Goal: Task Accomplishment & Management: Use online tool/utility

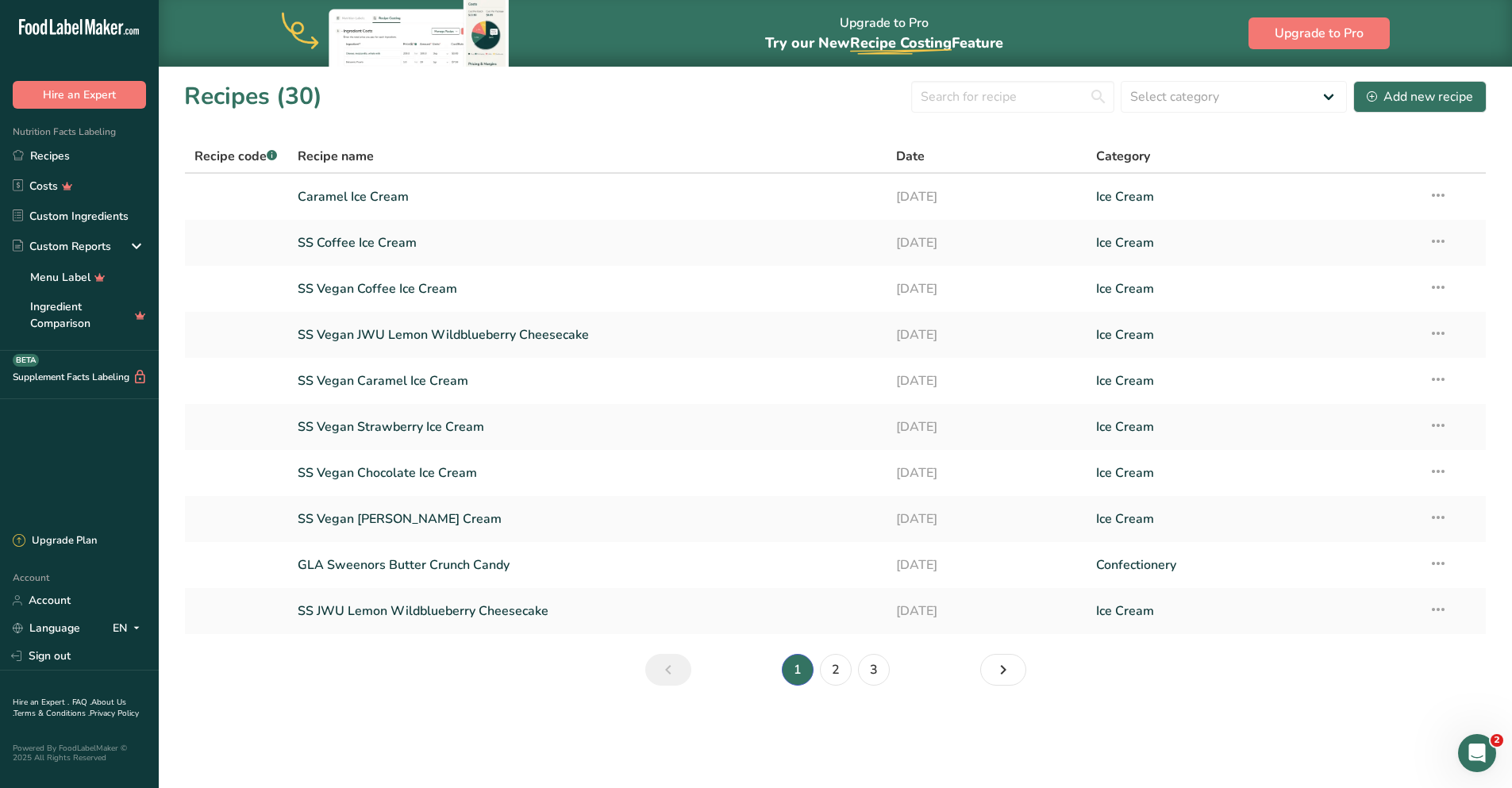
click at [378, 239] on link "SS Coffee Ice Cream" at bounding box center [588, 243] width 580 height 34
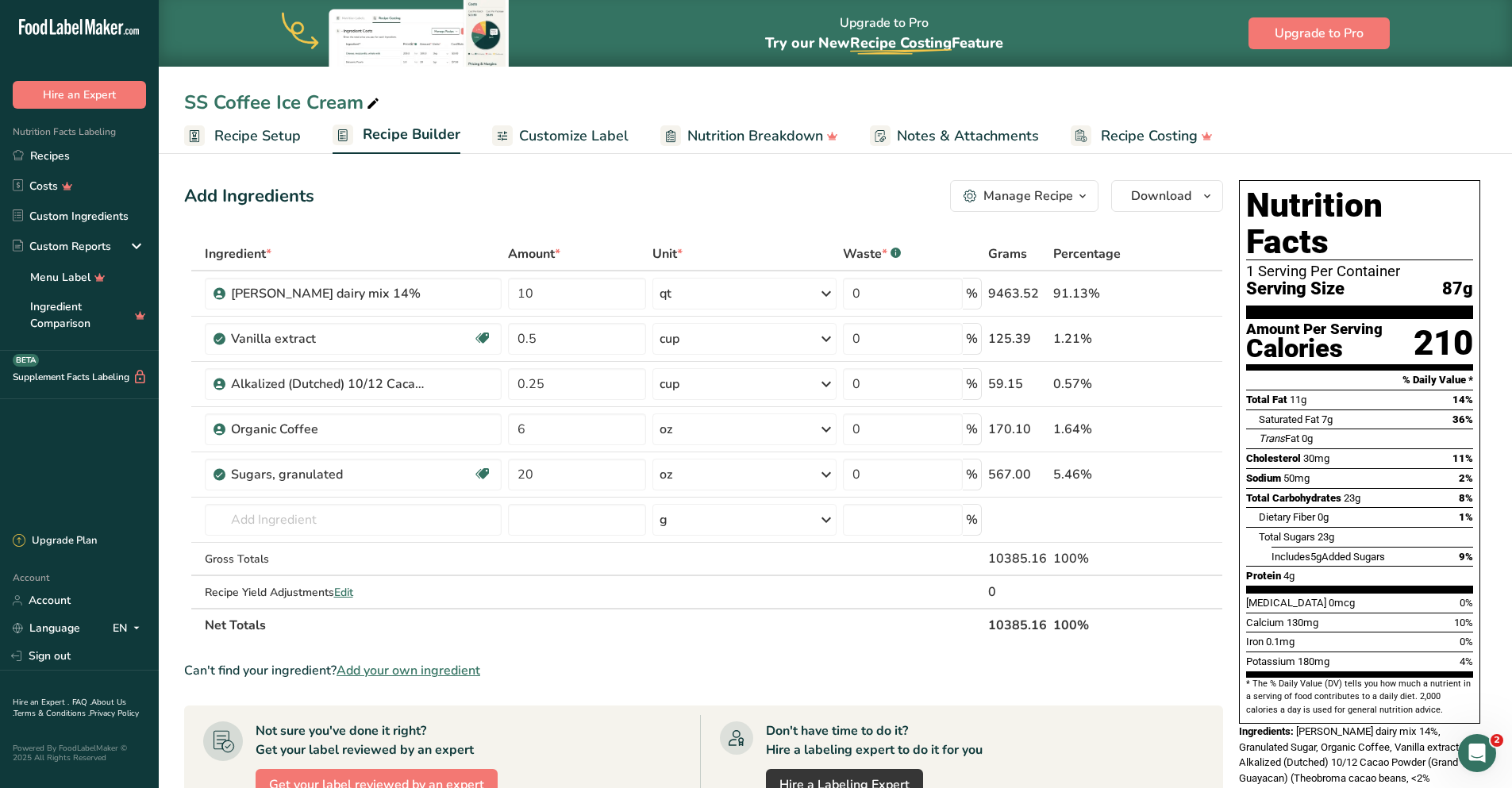
click at [593, 137] on span "Customize Label" at bounding box center [574, 135] width 110 height 22
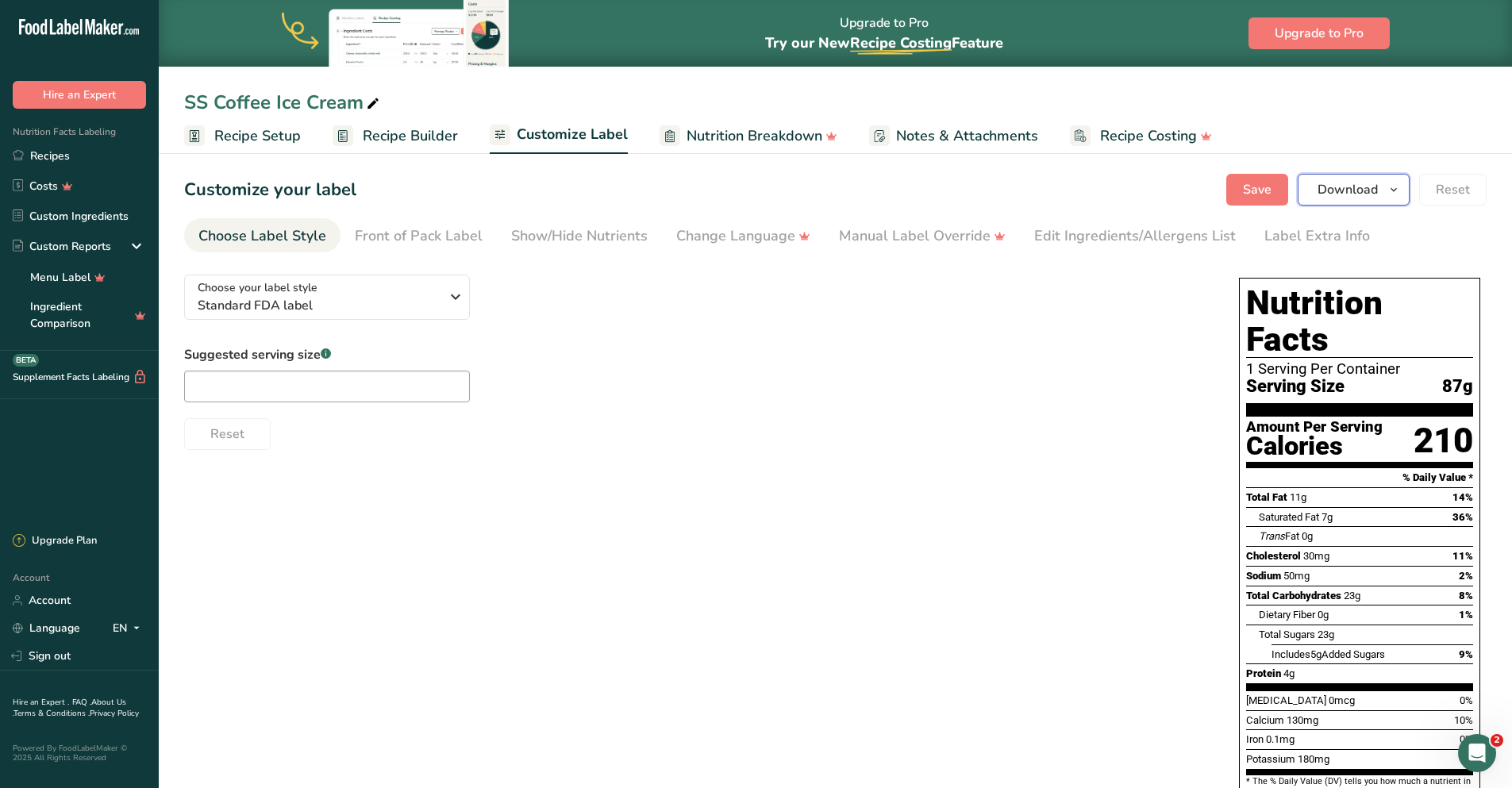
click at [1346, 184] on span "Download" at bounding box center [1348, 190] width 60 height 19
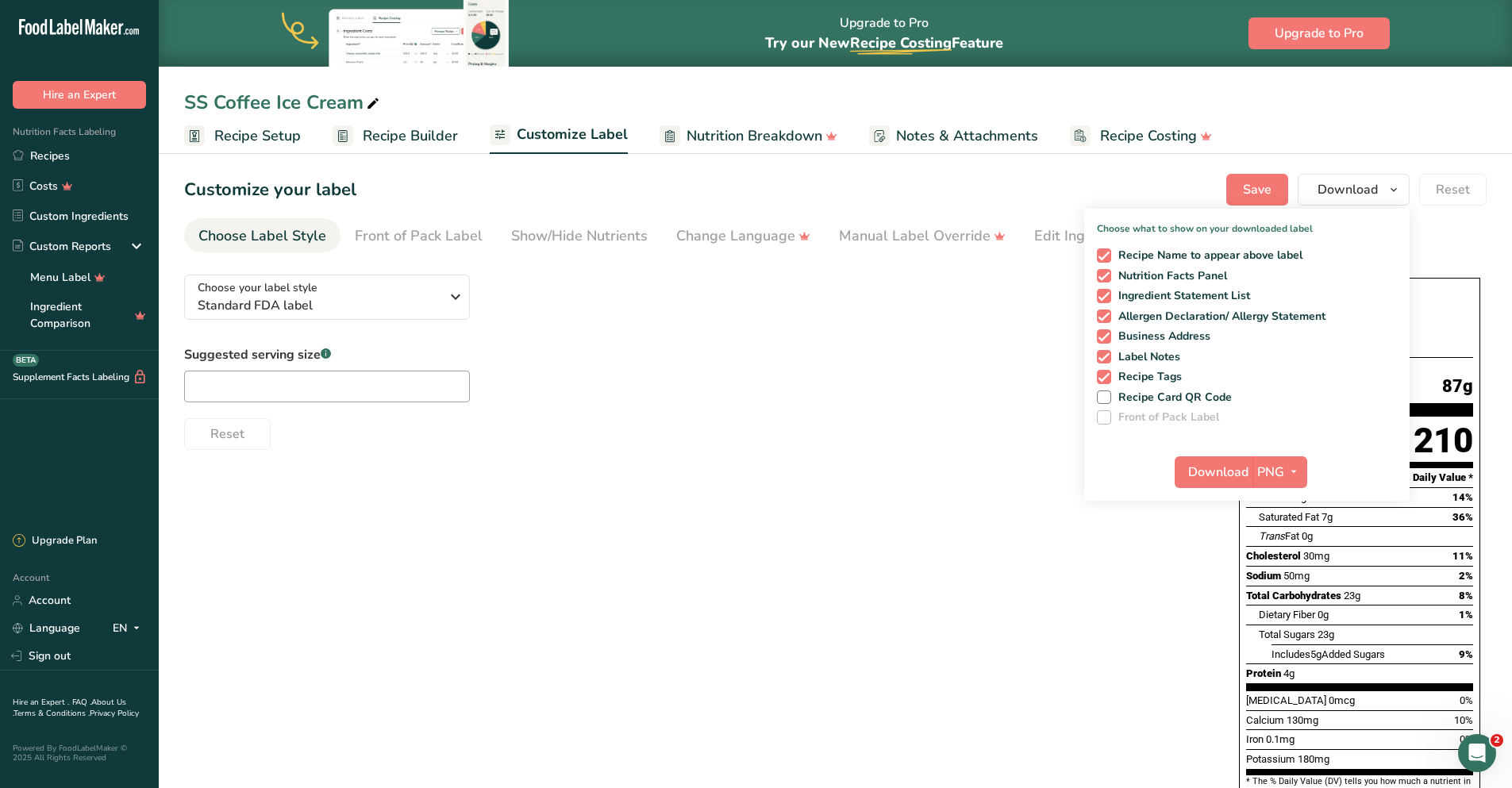
click at [1110, 296] on span at bounding box center [1104, 296] width 14 height 14
click at [1107, 296] on input "Ingredient Statement List" at bounding box center [1102, 295] width 10 height 10
checkbox input "false"
click at [1111, 320] on span at bounding box center [1104, 317] width 14 height 14
click at [1107, 320] on input "Allergen Declaration/ Allergy Statement" at bounding box center [1102, 316] width 10 height 10
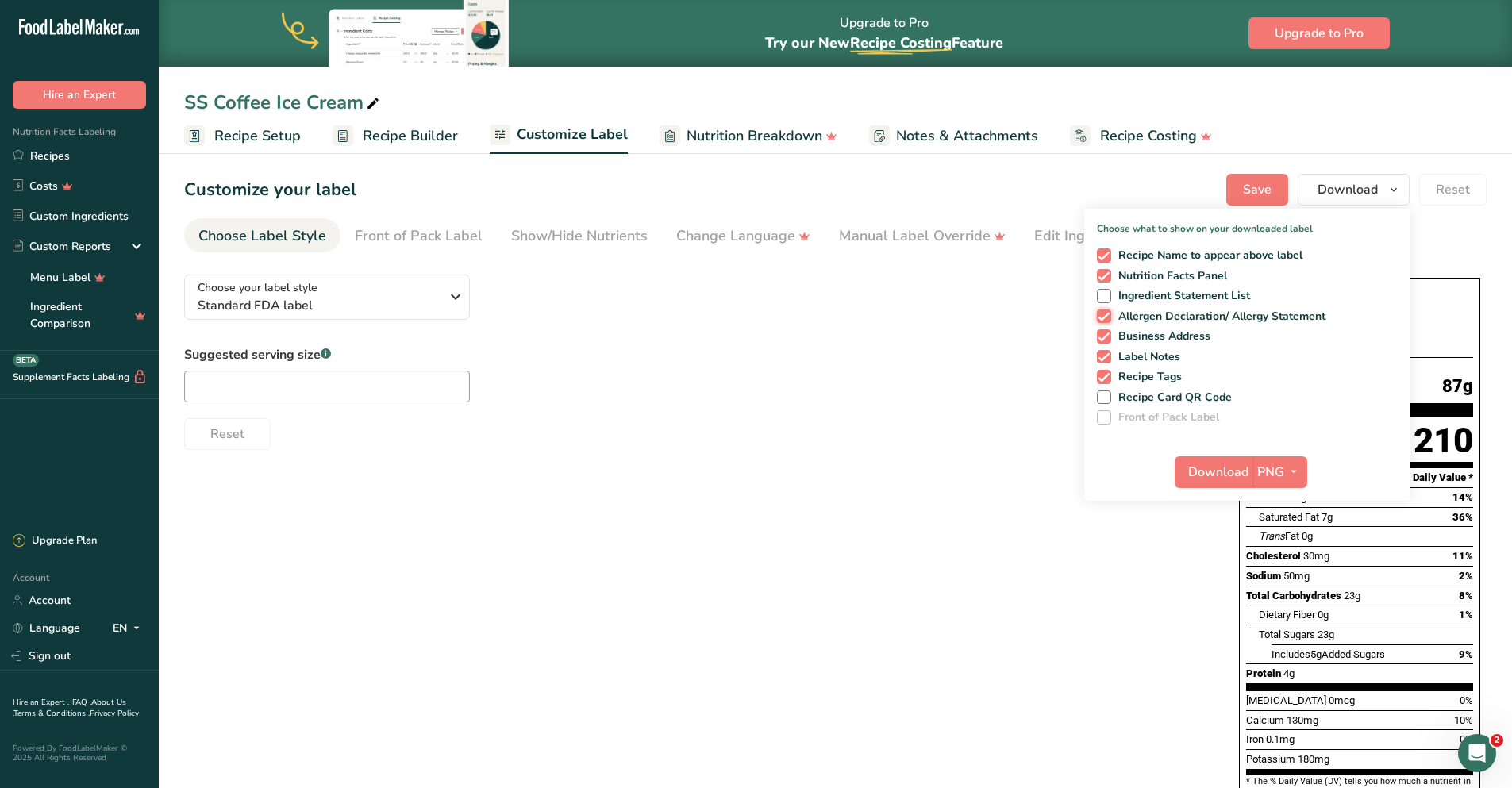
checkbox input "false"
click at [1108, 334] on span at bounding box center [1104, 337] width 14 height 14
click at [1107, 334] on input "Business Address" at bounding box center [1102, 336] width 10 height 10
checkbox input "false"
click at [1106, 355] on span at bounding box center [1104, 358] width 14 height 14
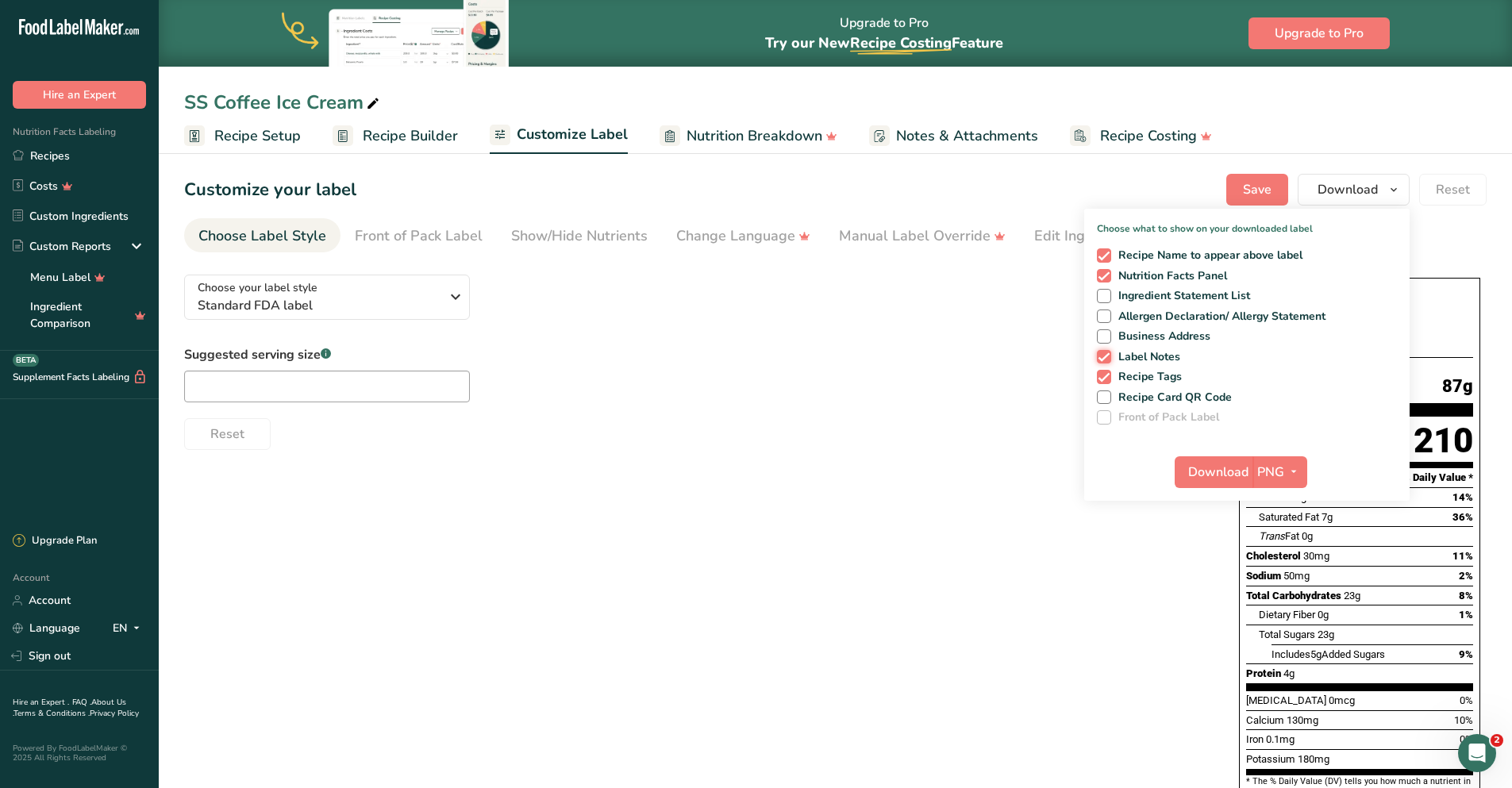
click at [1106, 355] on input "Label Notes" at bounding box center [1102, 357] width 10 height 10
checkbox input "false"
click at [1104, 370] on span at bounding box center [1104, 377] width 14 height 14
click at [1104, 371] on input "Recipe Tags" at bounding box center [1102, 376] width 10 height 10
checkbox input "false"
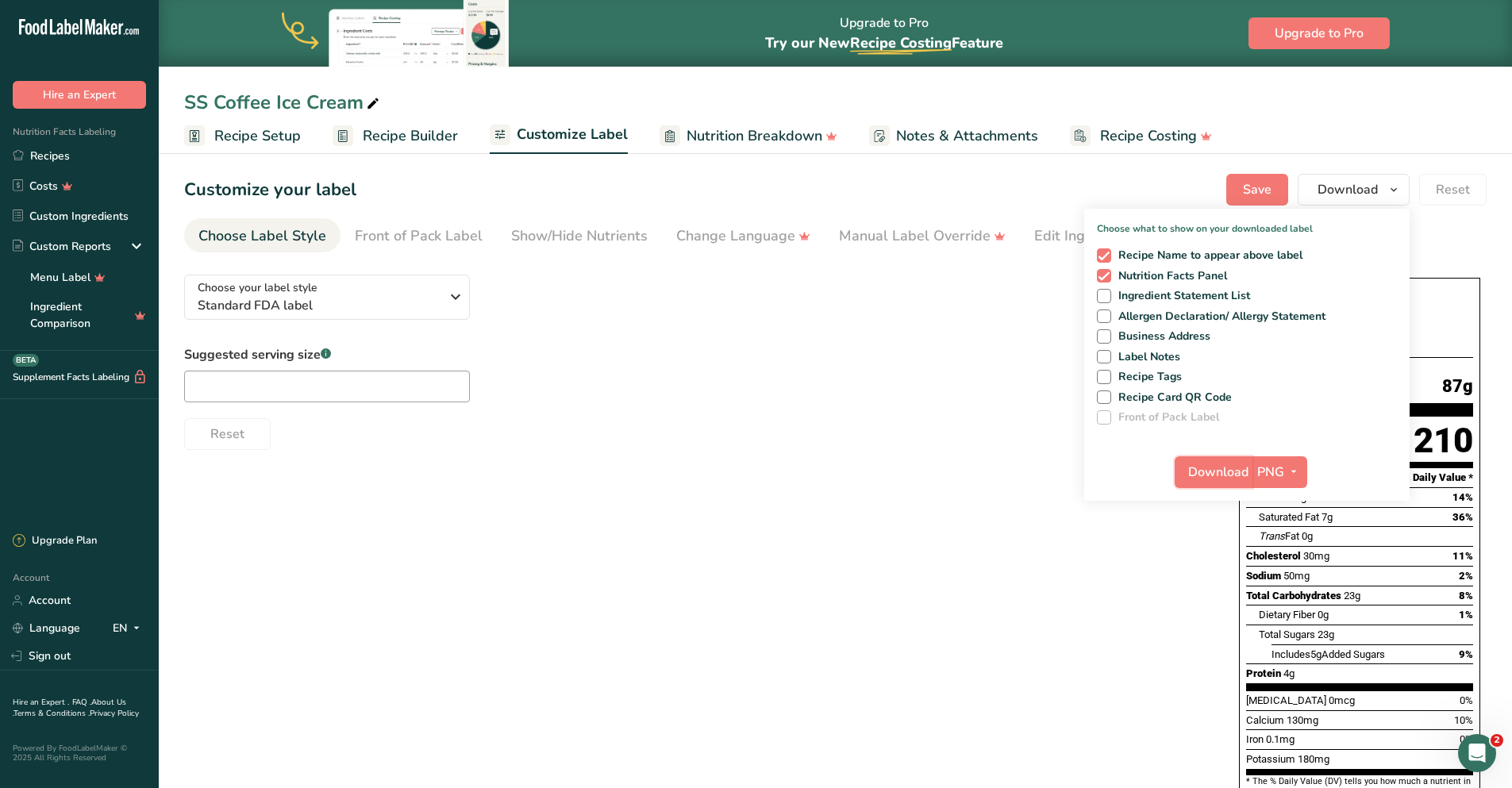
click at [1243, 467] on span "Download" at bounding box center [1218, 472] width 60 height 19
